Goal: Communication & Community: Answer question/provide support

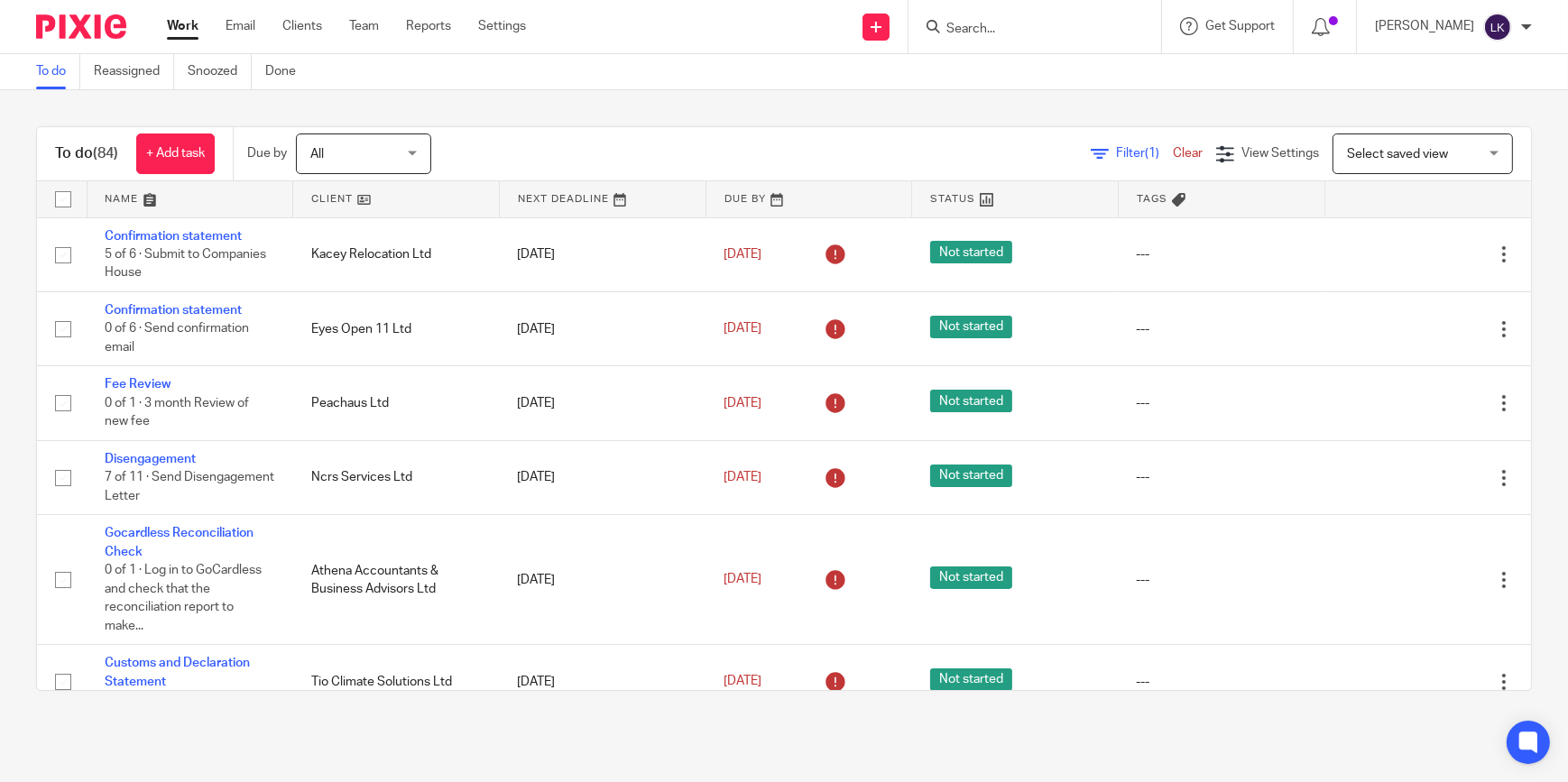
click at [1045, 25] on input "Search" at bounding box center [1025, 30] width 162 height 17
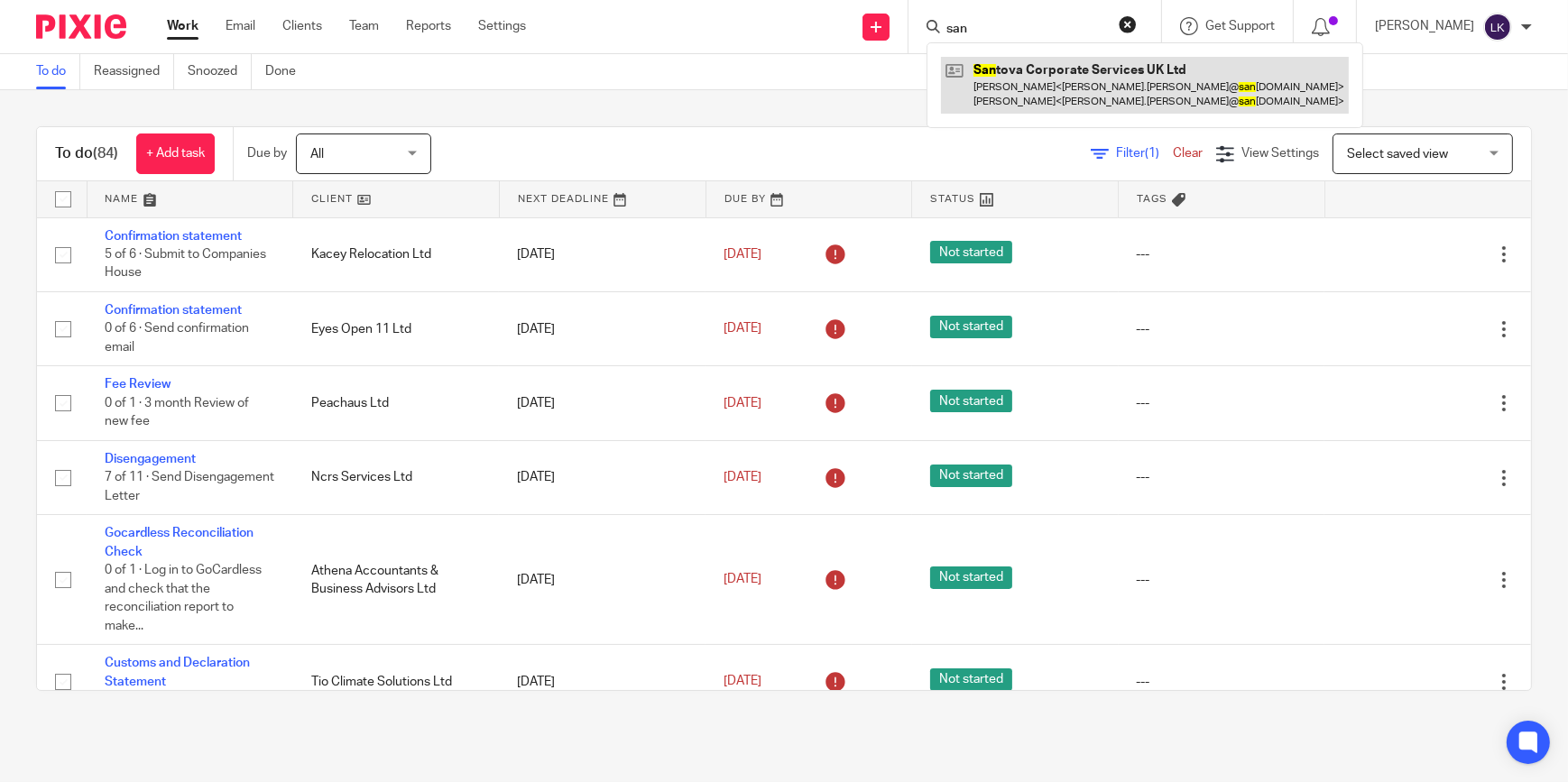
type input "san"
click at [1038, 58] on link at bounding box center [1145, 84] width 408 height 56
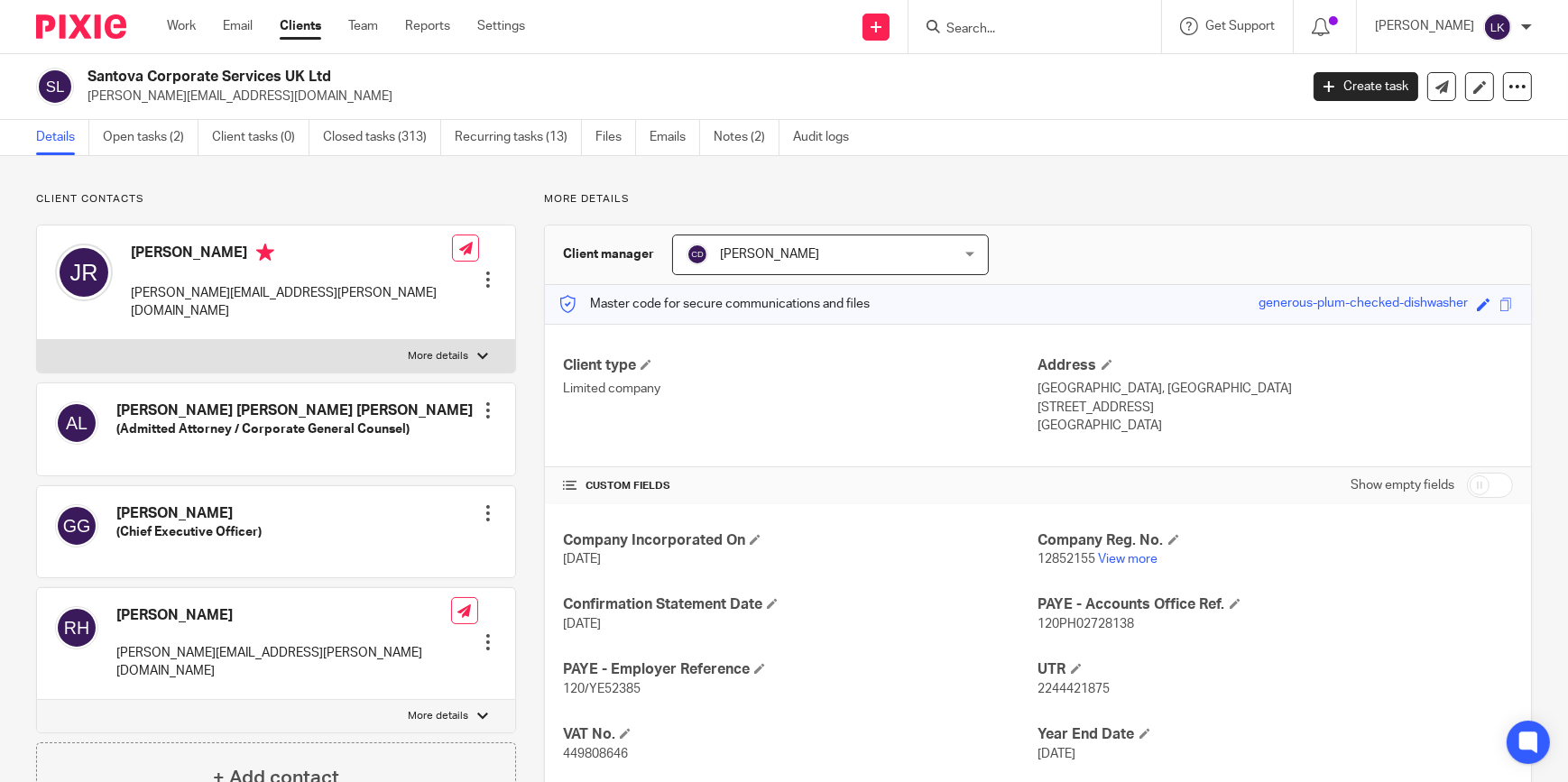
click at [138, 138] on link "Open tasks (2)" at bounding box center [151, 138] width 95 height 35
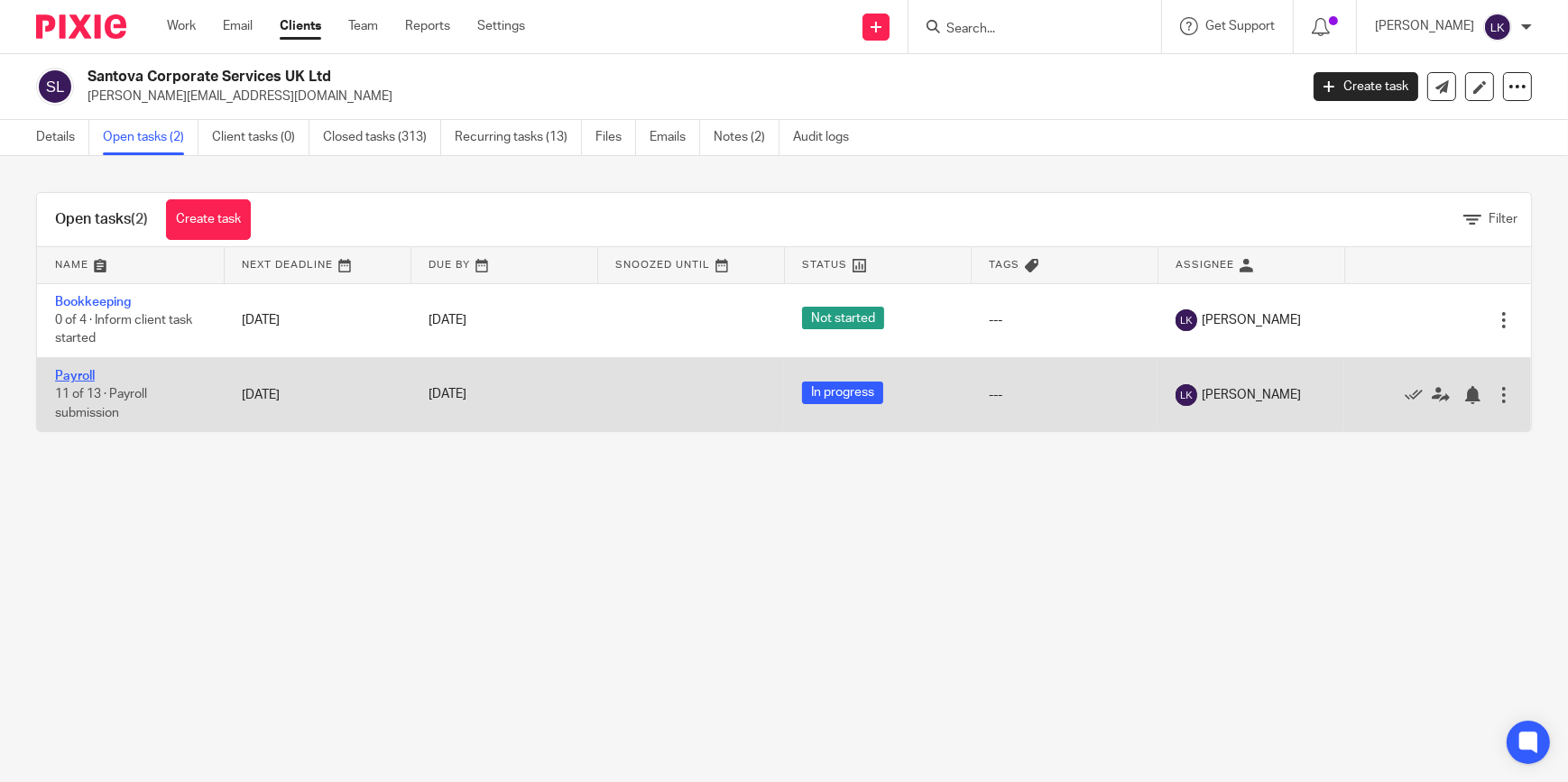
click at [64, 373] on link "Payroll" at bounding box center [74, 376] width 39 height 13
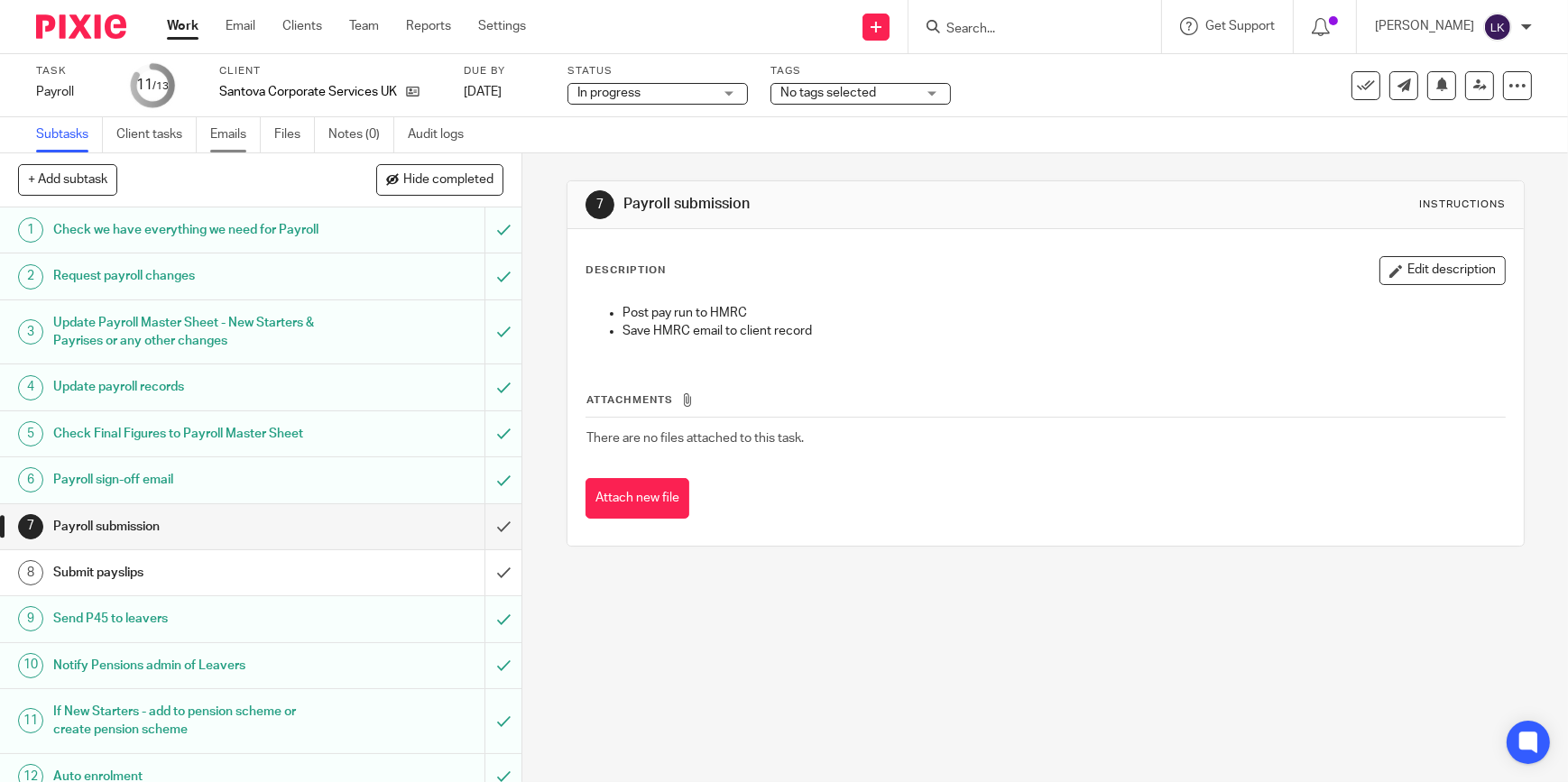
click at [226, 143] on link "Emails" at bounding box center [235, 135] width 50 height 35
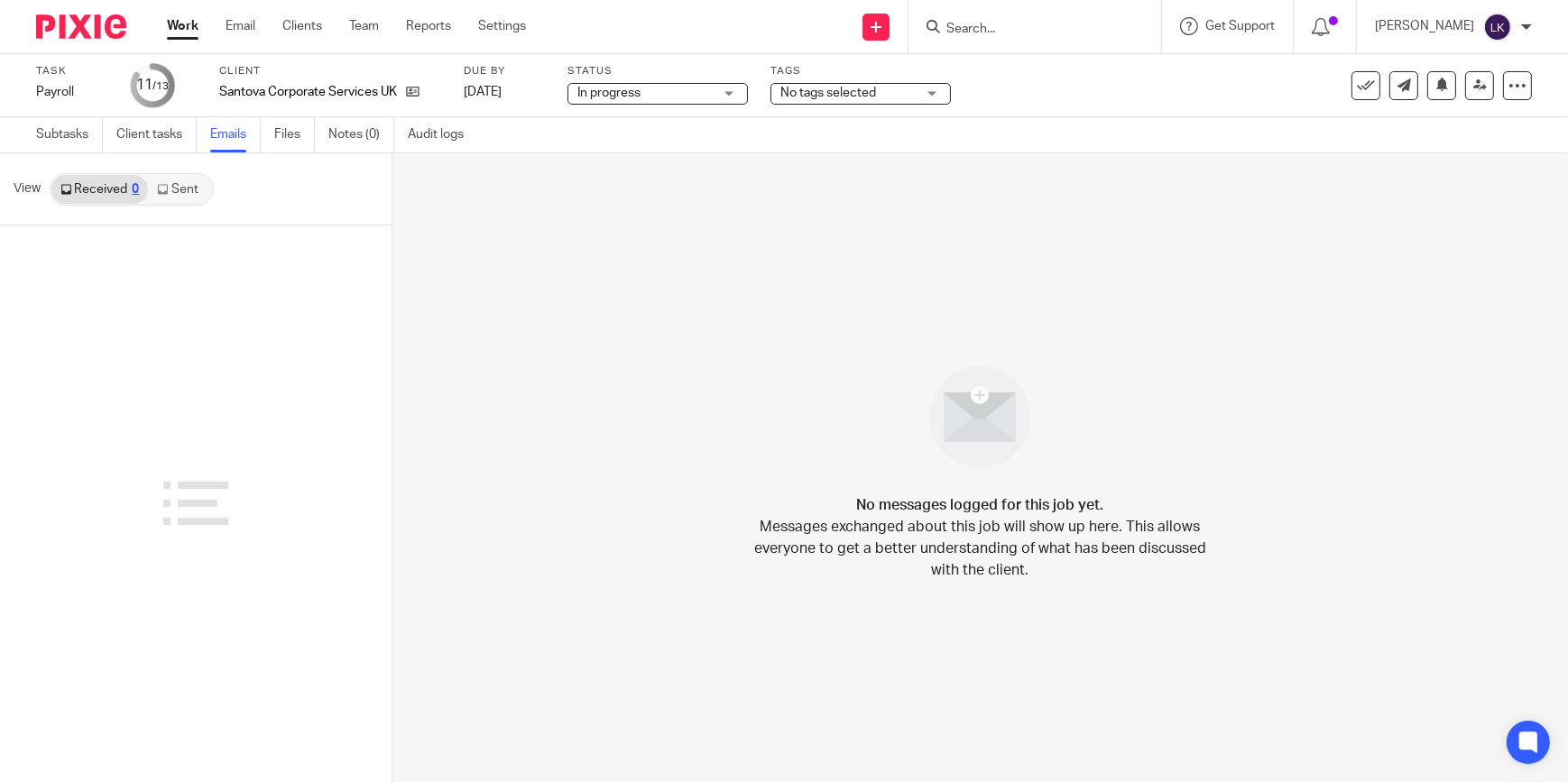
click at [193, 192] on link "Sent" at bounding box center [179, 189] width 63 height 28
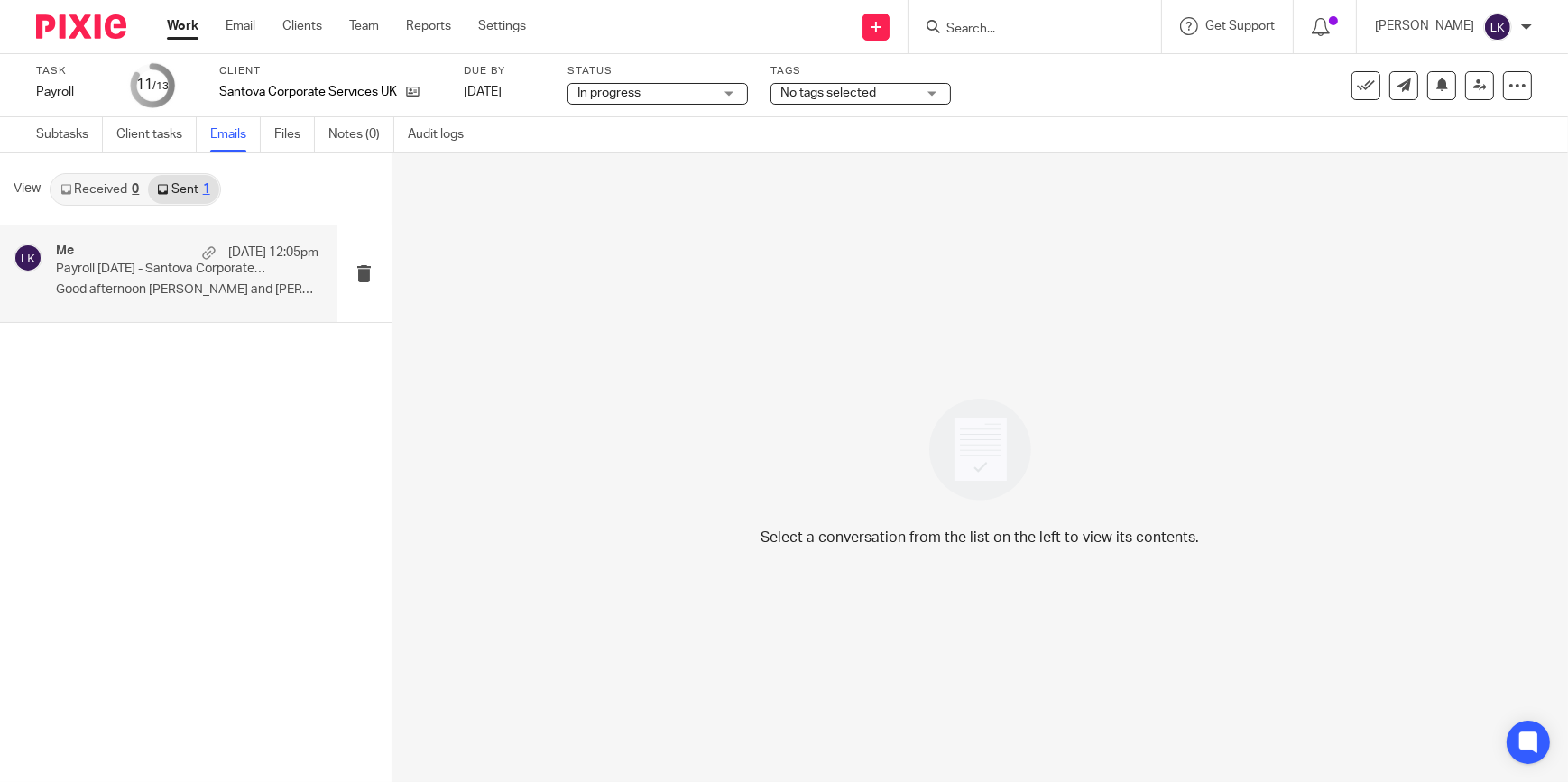
click at [178, 271] on p "Payroll August 2025 - Santova Corporate Services Ltd" at bounding box center [161, 269] width 210 height 16
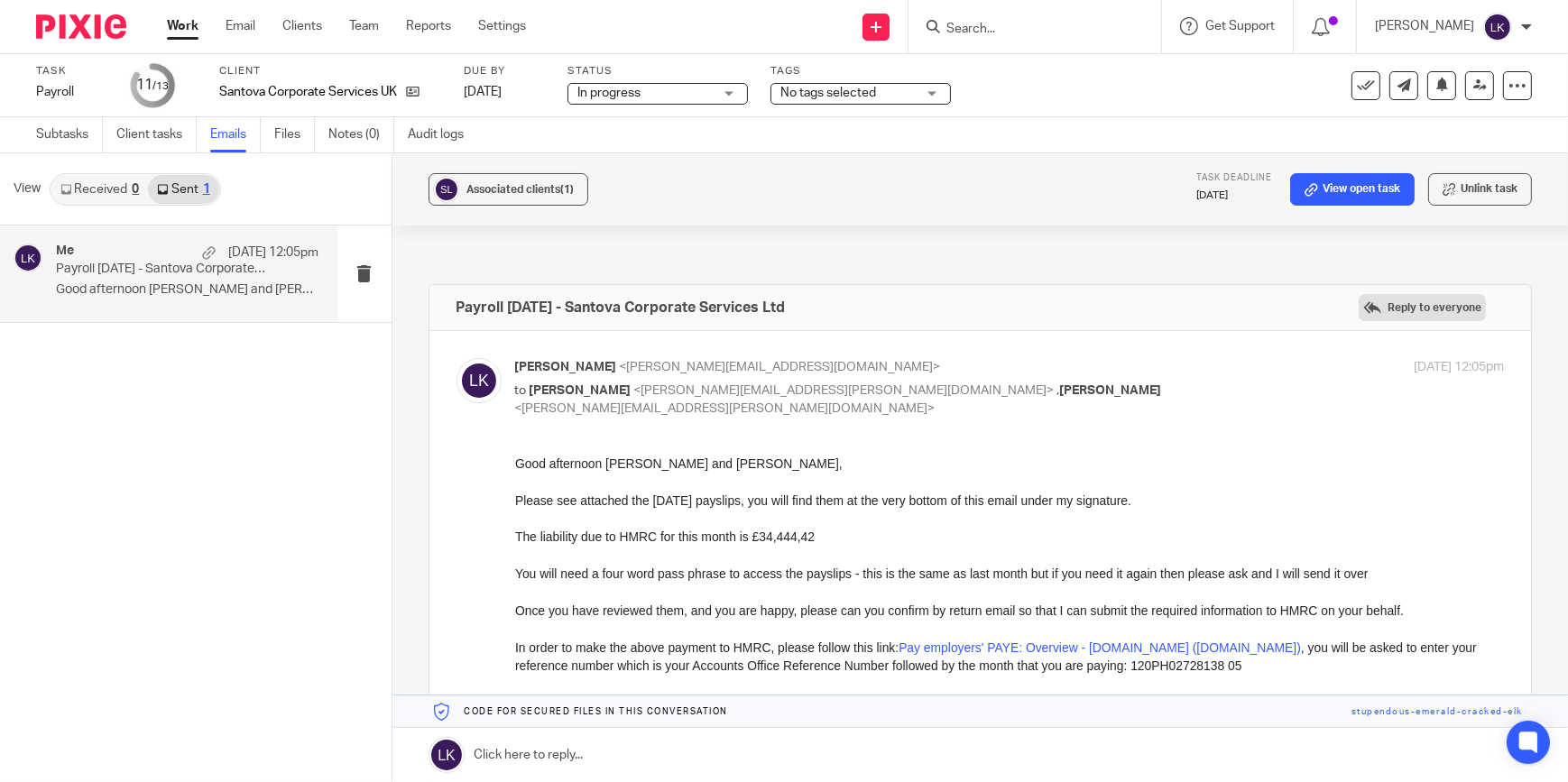
click at [1394, 309] on label "Reply to everyone" at bounding box center [1422, 307] width 128 height 27
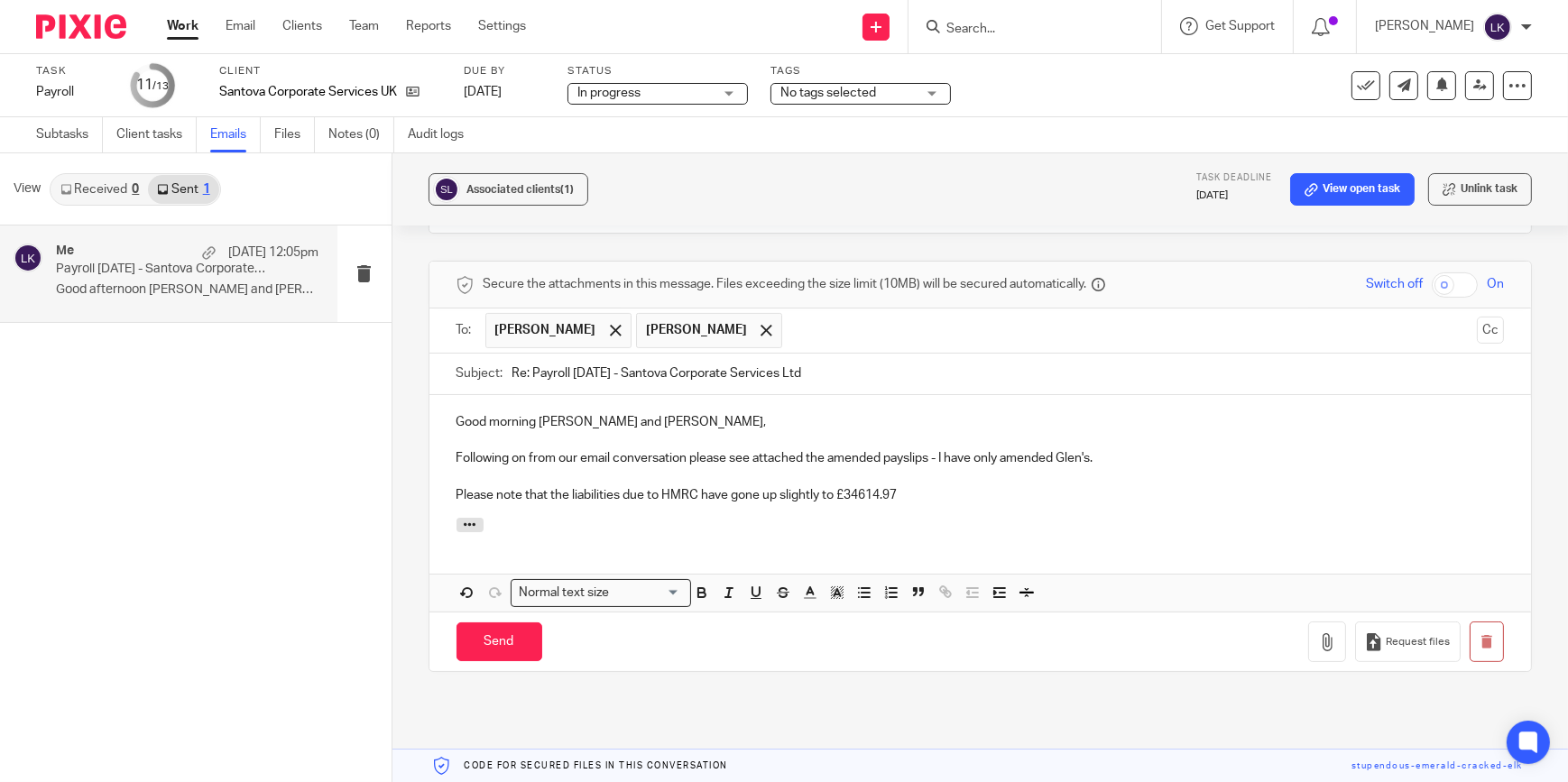
click at [730, 386] on input "Re: Payroll August 2025 - Santova Corporate Services Ltd" at bounding box center [1008, 374] width 992 height 40
click at [913, 503] on p "Please note that the liabilities due to HMRC have gone up slightly to £34614.97" at bounding box center [980, 496] width 1048 height 18
click at [854, 492] on p "Please note that the liabilities due to HMRC have gone up slightly to £34614.97" at bounding box center [980, 496] width 1048 height 18
click at [875, 441] on p at bounding box center [980, 441] width 1048 height 18
click at [1384, 285] on span "Switch off" at bounding box center [1394, 285] width 57 height 18
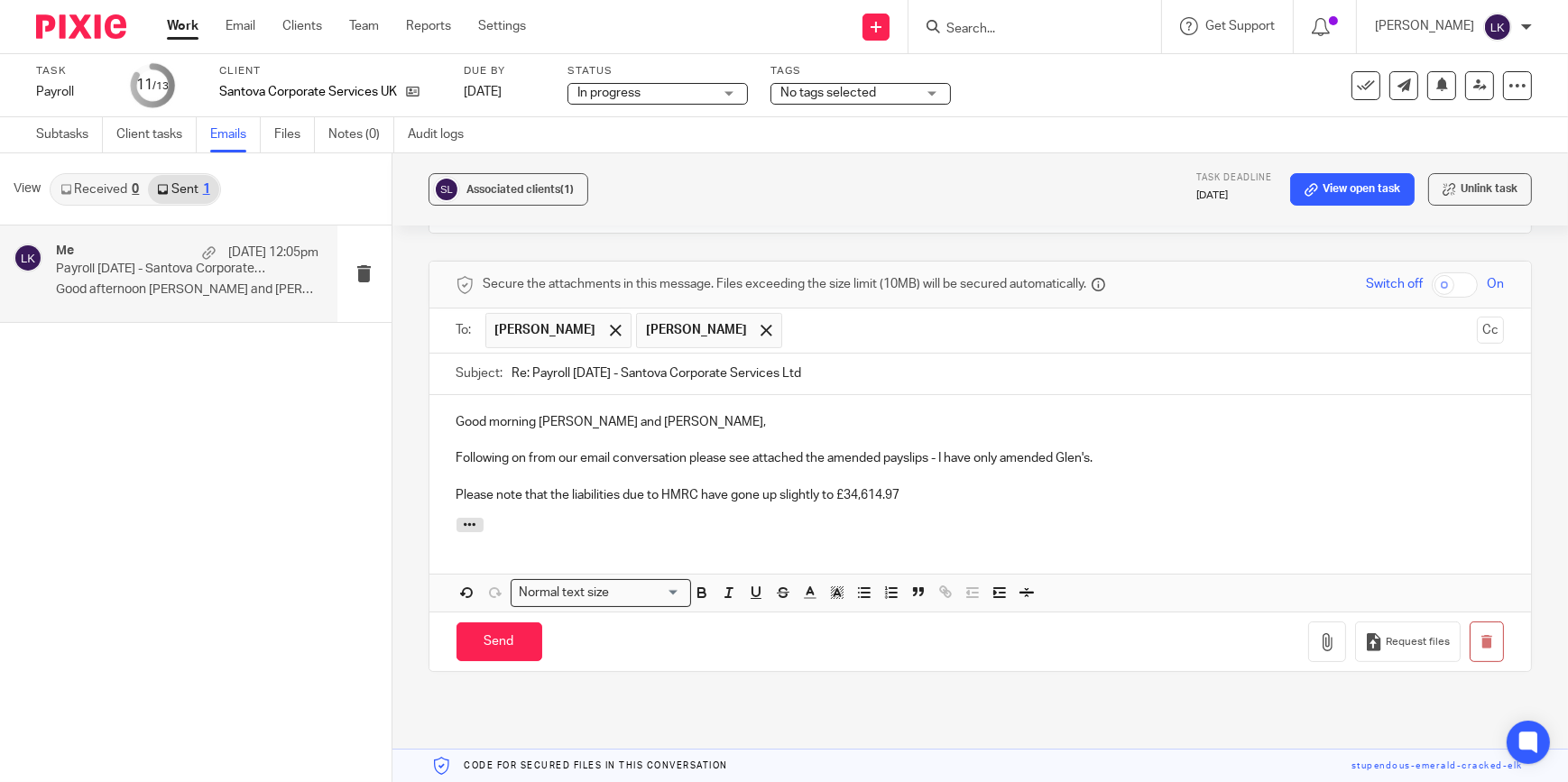
click at [1432, 281] on input "checkbox" at bounding box center [1455, 285] width 46 height 26
checkbox input "true"
click at [1318, 642] on icon "button" at bounding box center [1327, 642] width 18 height 18
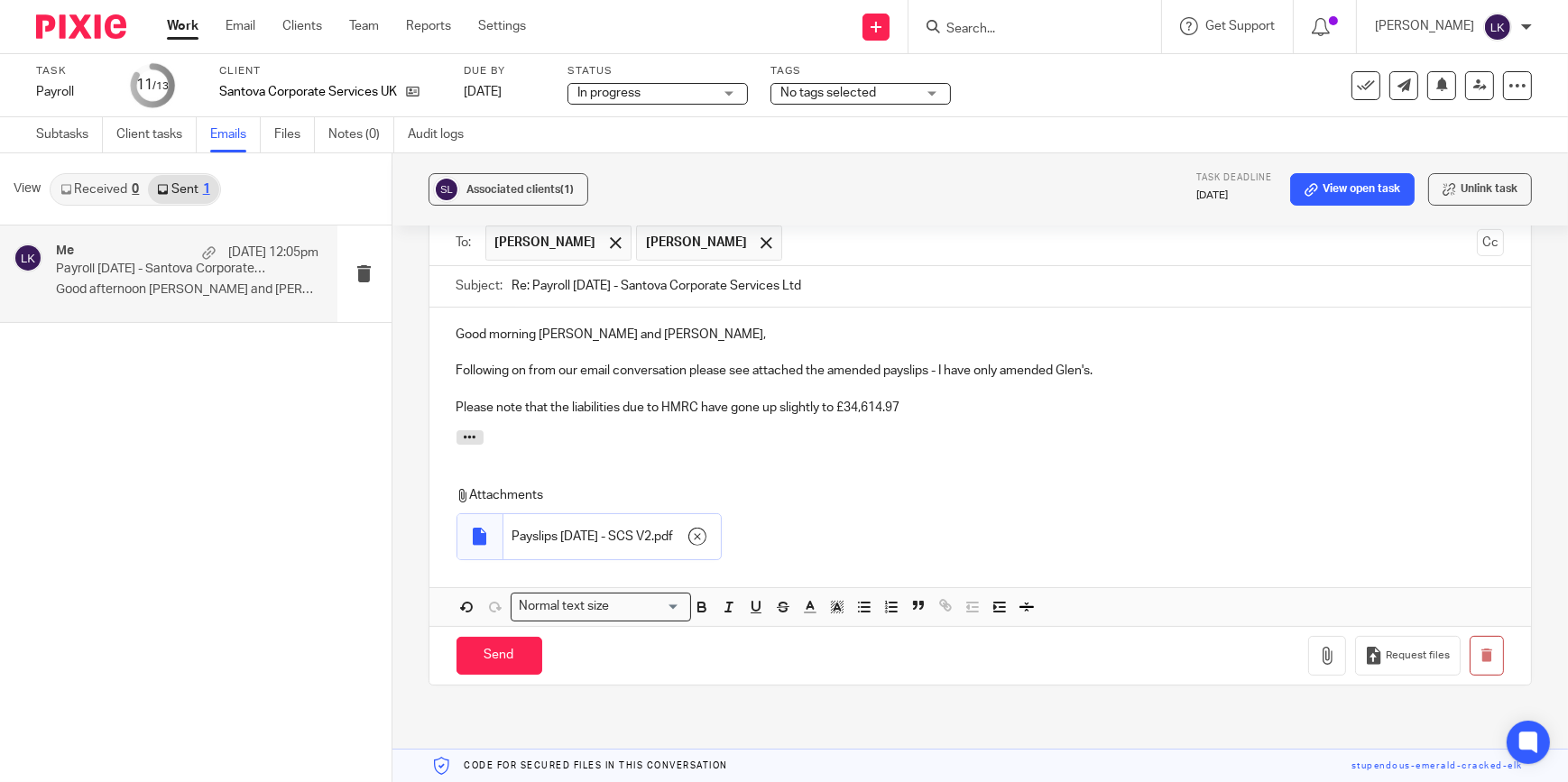
scroll to position [886, 0]
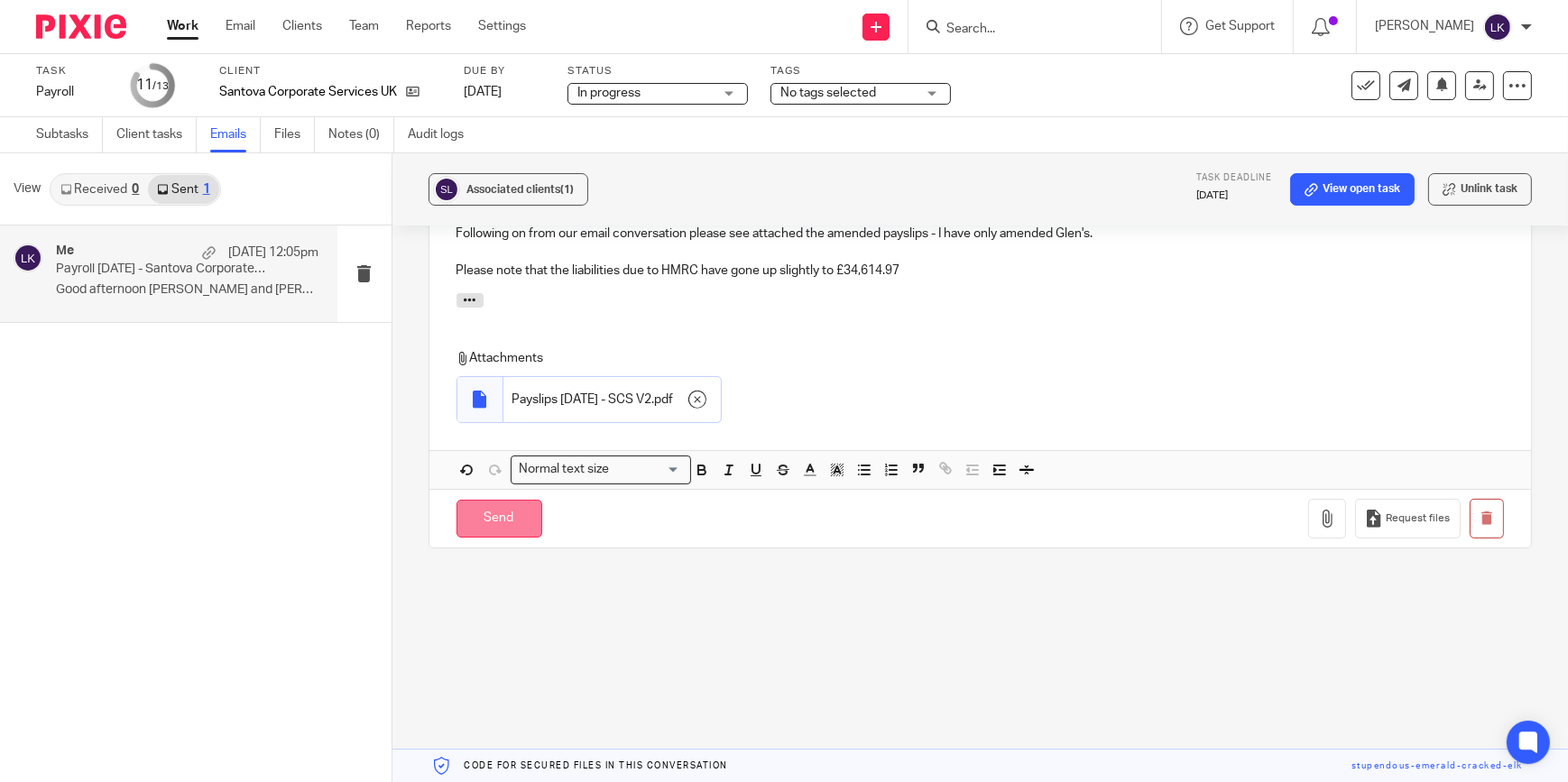
click at [510, 519] on input "Send" at bounding box center [498, 519] width 85 height 39
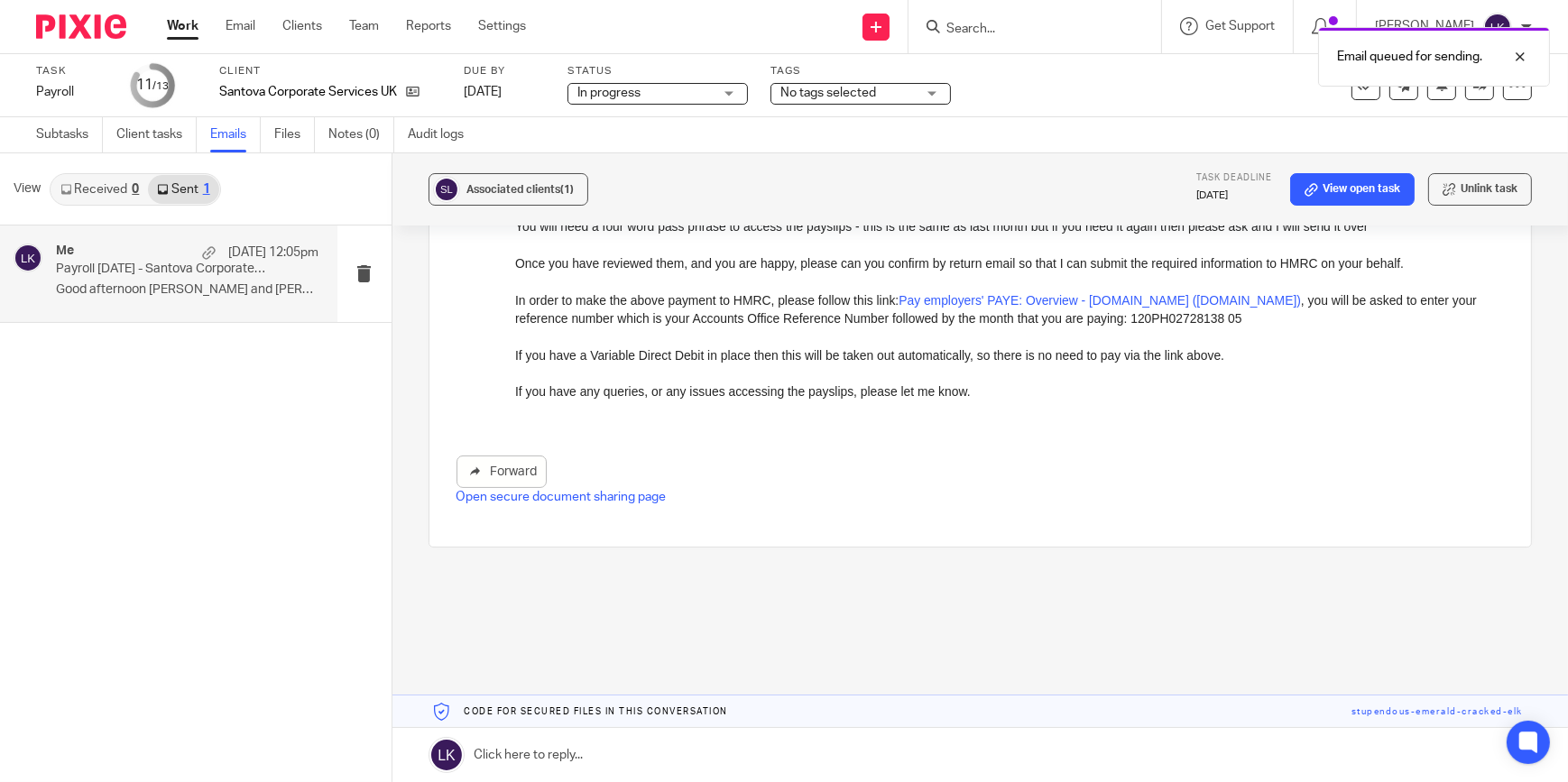
scroll to position [346, 0]
